Goal: Navigation & Orientation: Find specific page/section

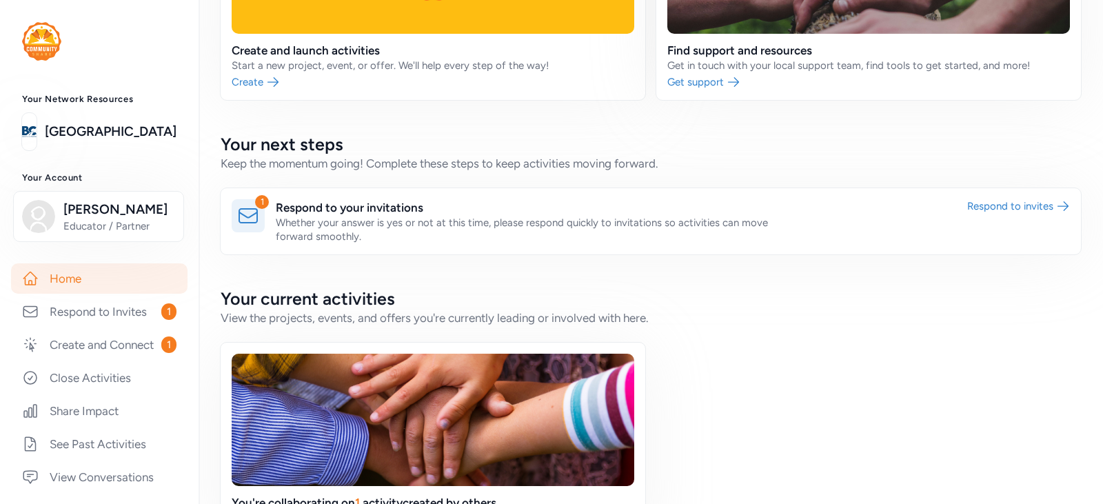
scroll to position [172, 0]
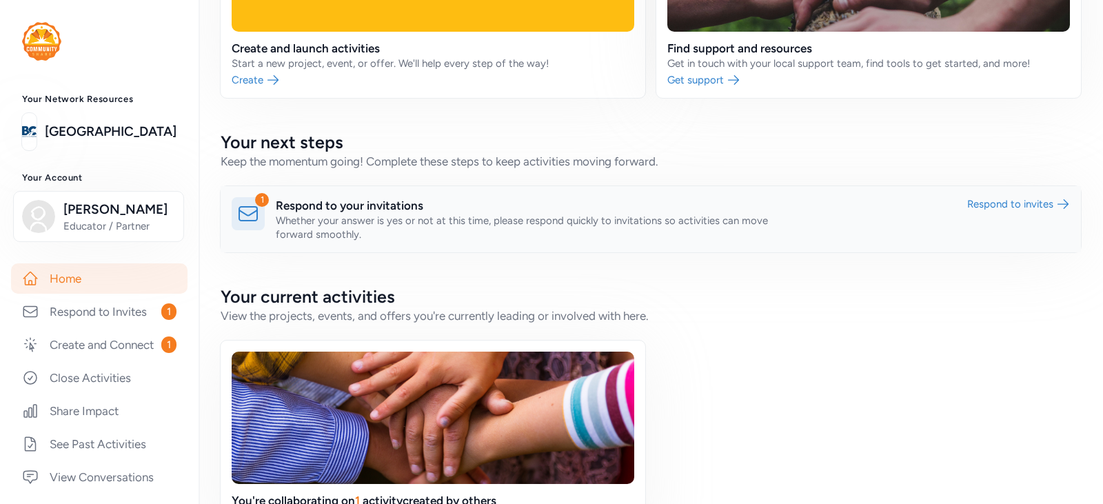
click at [991, 205] on link at bounding box center [651, 219] width 860 height 66
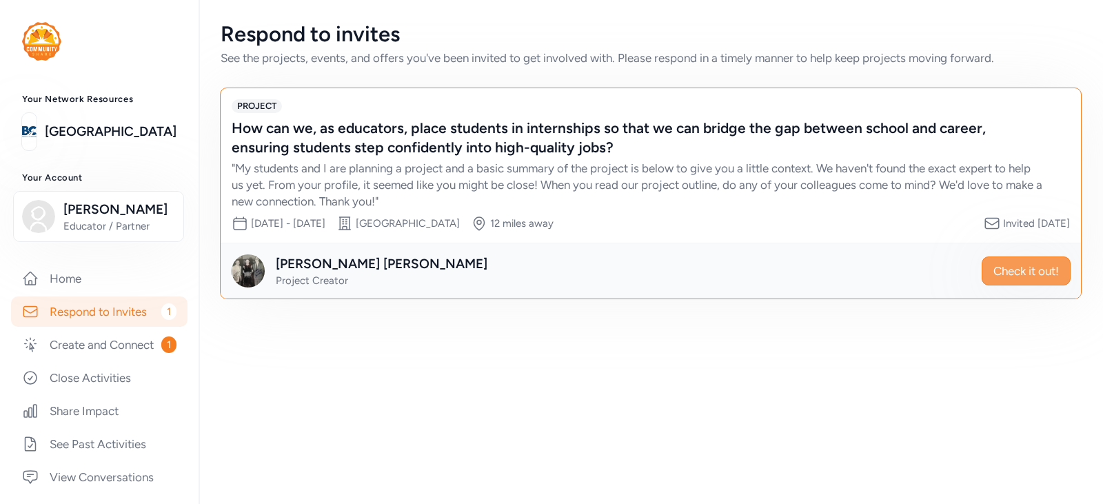
click at [1034, 280] on button "Check it out!" at bounding box center [1025, 270] width 89 height 29
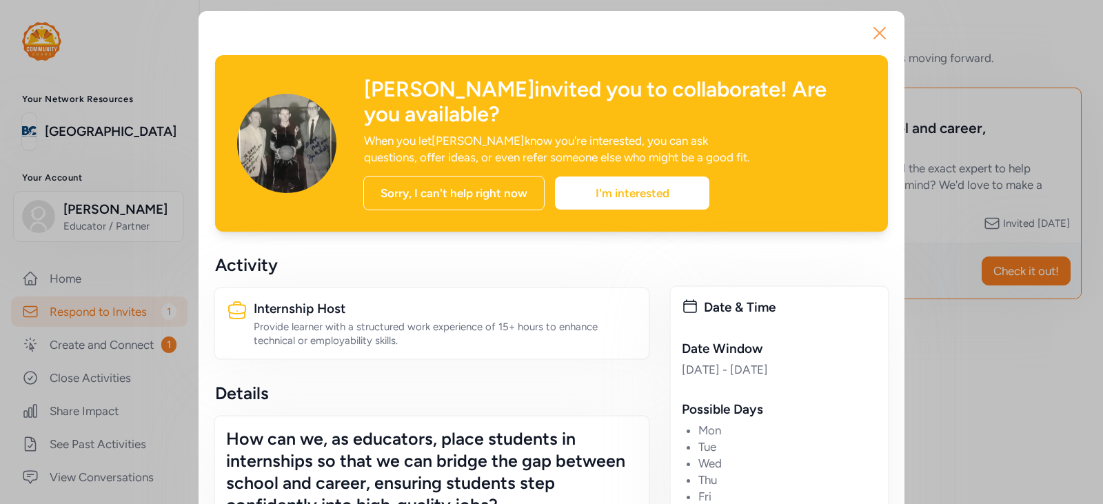
click at [875, 31] on icon "button" at bounding box center [879, 33] width 22 height 22
